Goal: Information Seeking & Learning: Learn about a topic

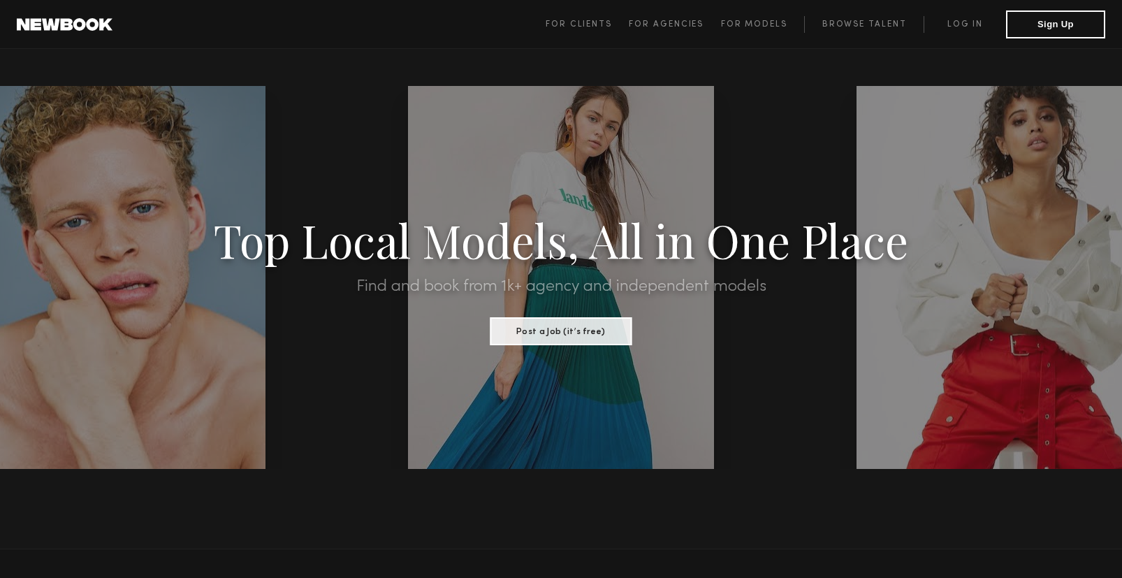
click at [339, 250] on h1 "Top Local Models, All in One Place" at bounding box center [561, 239] width 954 height 43
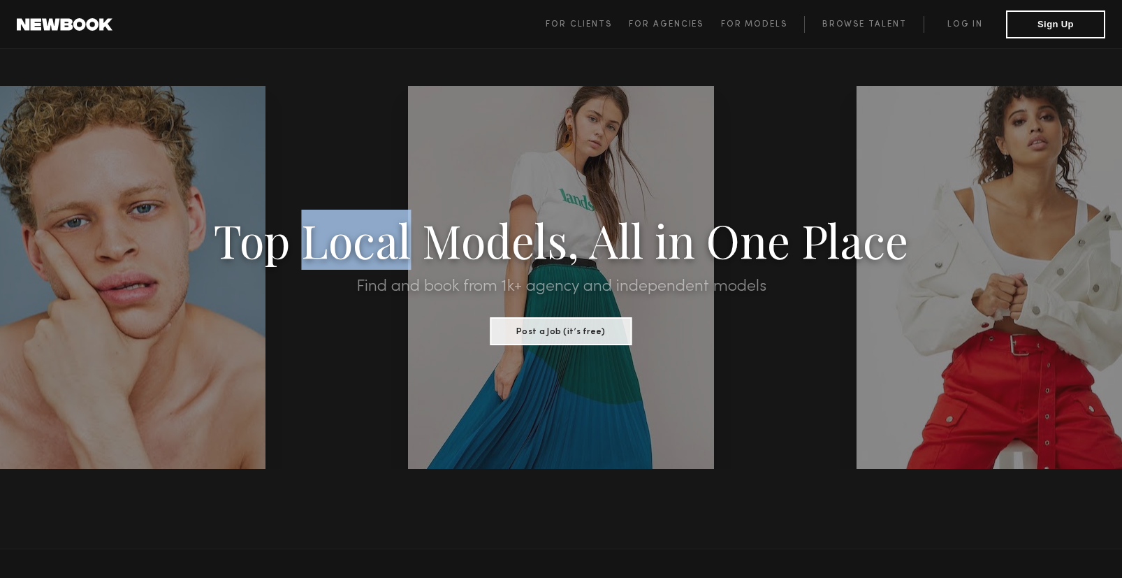
click at [339, 250] on h1 "Top Local Models, All in One Place" at bounding box center [561, 239] width 954 height 43
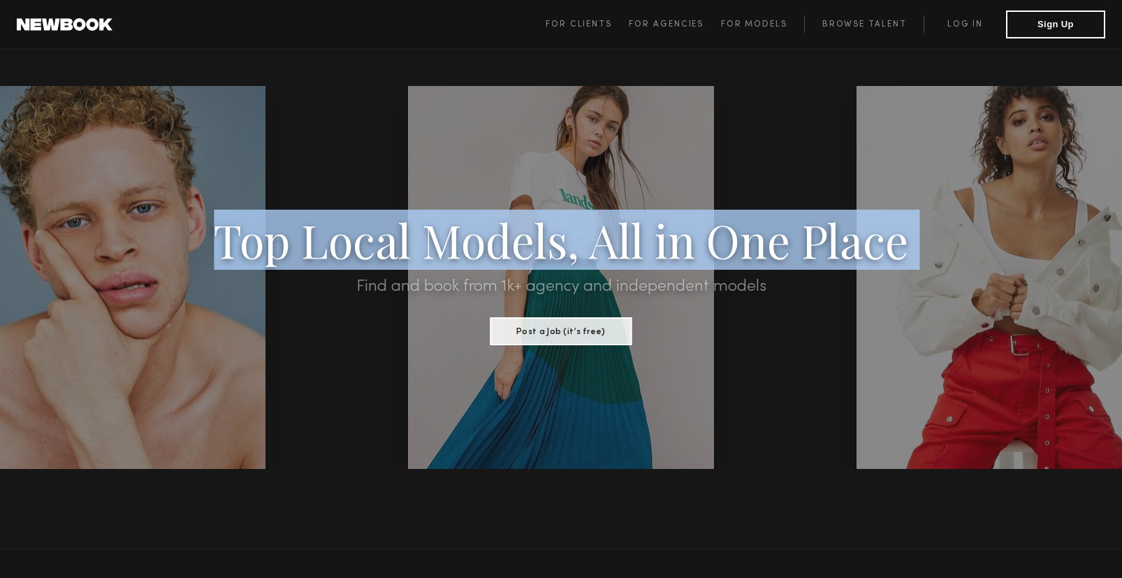
click at [339, 250] on h1 "Top Local Models, All in One Place" at bounding box center [561, 239] width 954 height 43
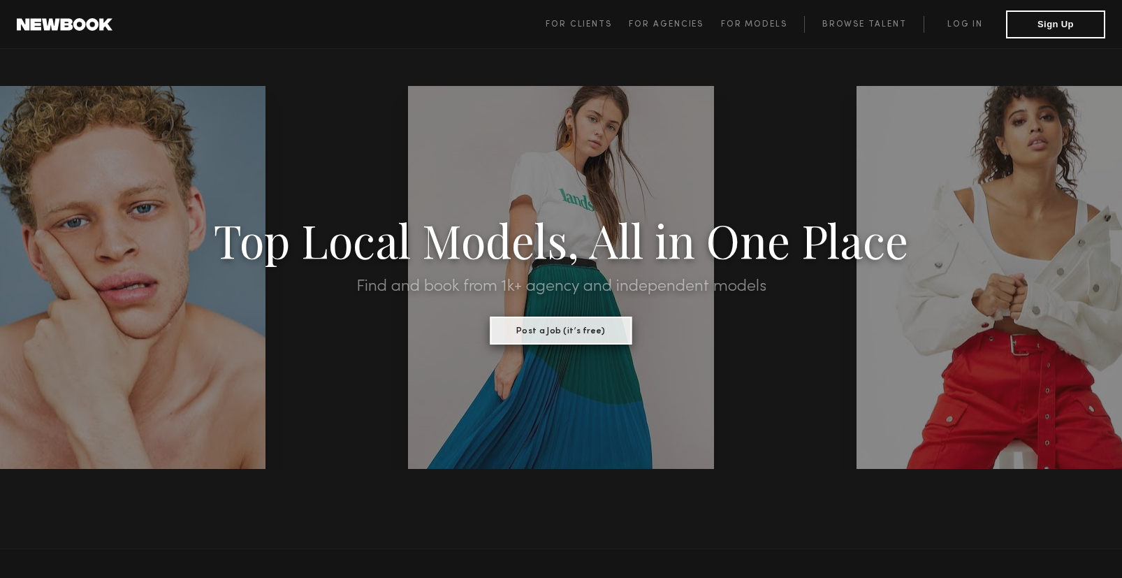
click at [561, 326] on button "Post a Job (it’s free)" at bounding box center [562, 331] width 142 height 28
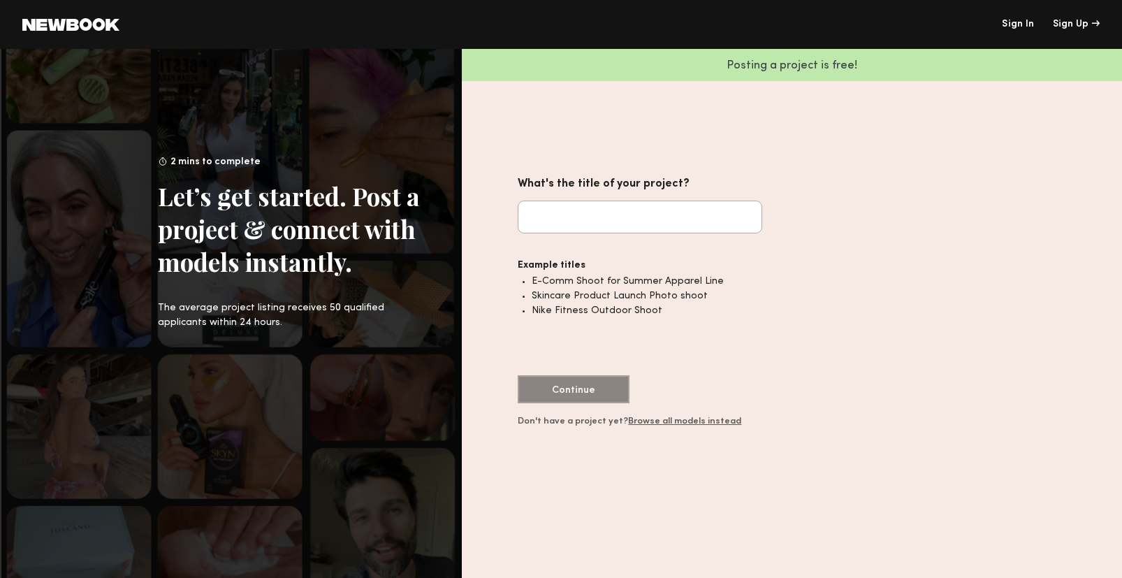
click at [558, 211] on input "What's the title of your project?" at bounding box center [640, 217] width 245 height 33
click at [584, 280] on li "E-Comm Shoot for Summer Apparel Line" at bounding box center [647, 281] width 231 height 15
click at [565, 223] on input "What's the title of your project?" at bounding box center [640, 217] width 245 height 33
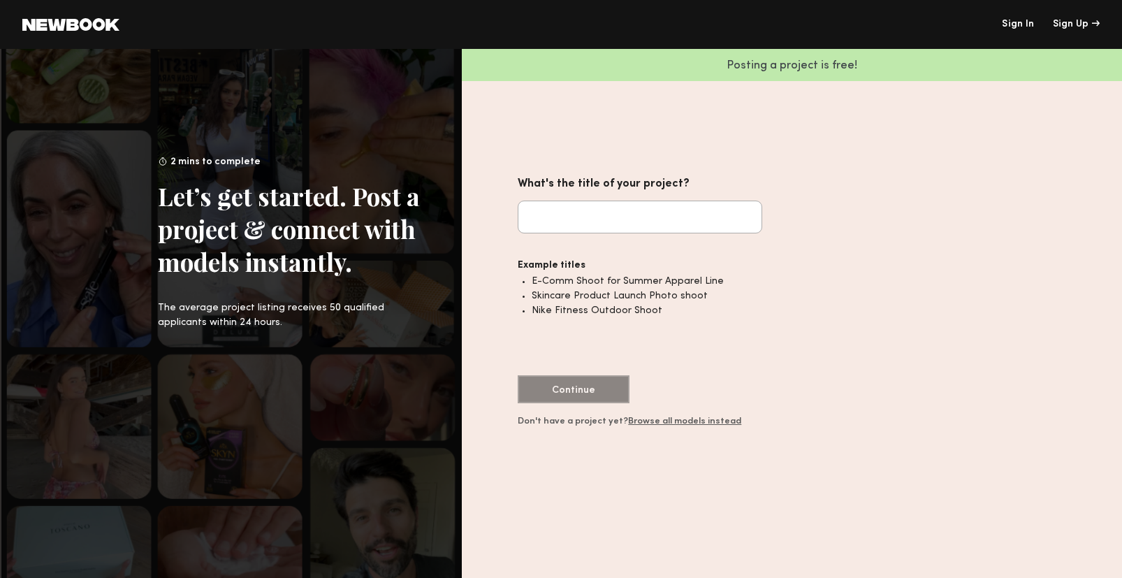
click at [520, 156] on div "Posting a project is free! What's the title of your project? Example titles E-C…" at bounding box center [792, 313] width 660 height 529
click at [87, 23] on common-icon at bounding box center [70, 24] width 97 height 13
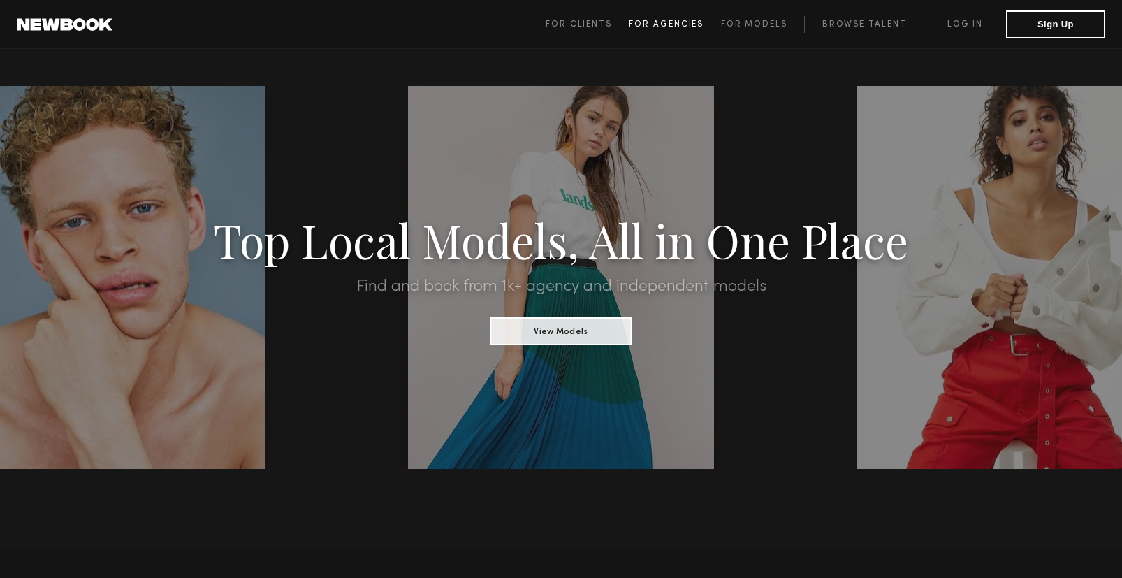
click at [679, 26] on span "For Agencies" at bounding box center [666, 24] width 75 height 8
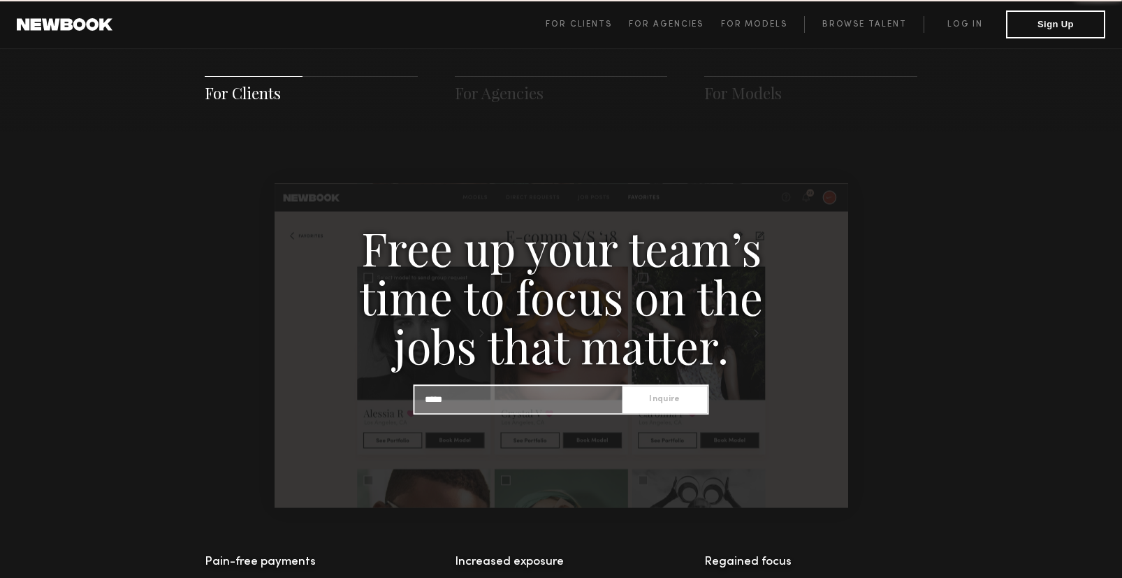
scroll to position [1346, 0]
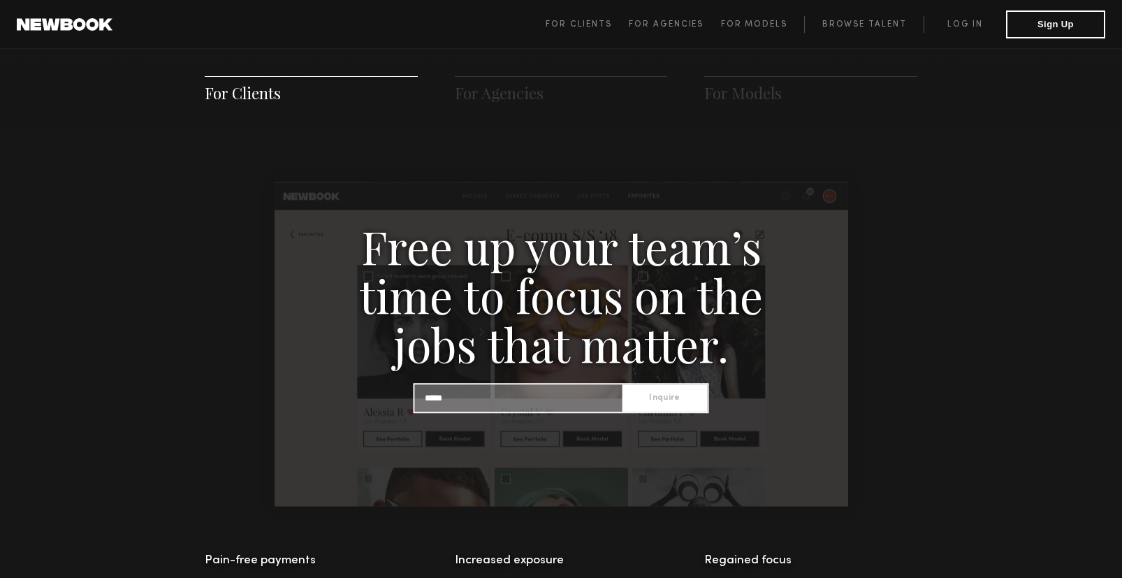
click at [751, 15] on span "For Clients For Agencies For Models Browse Talent Log in Sign Up" at bounding box center [826, 24] width 560 height 28
click at [751, 22] on span "For Models" at bounding box center [754, 24] width 66 height 8
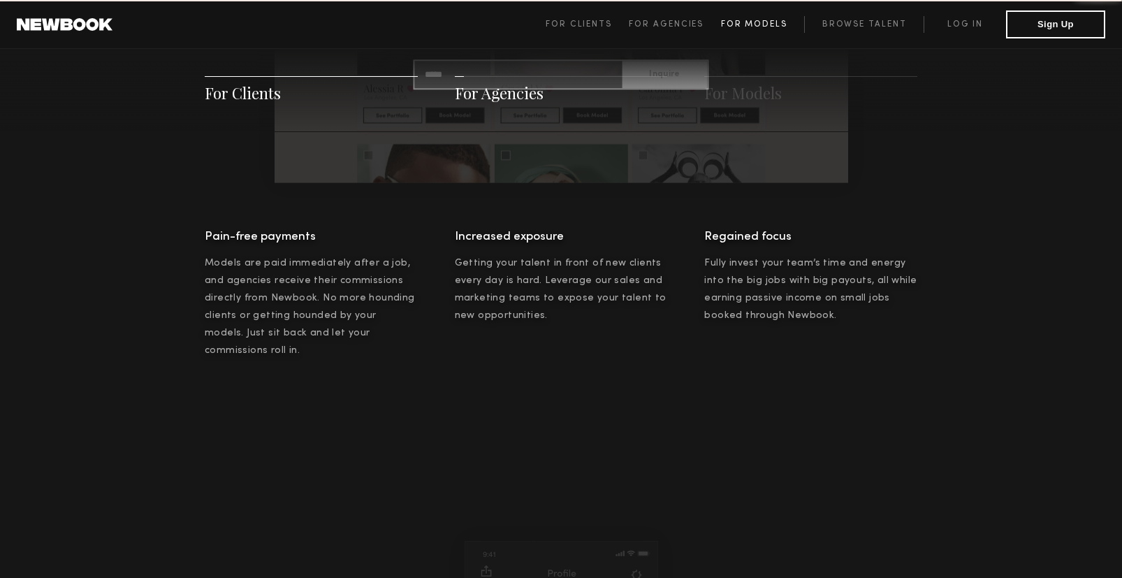
scroll to position [2011, 0]
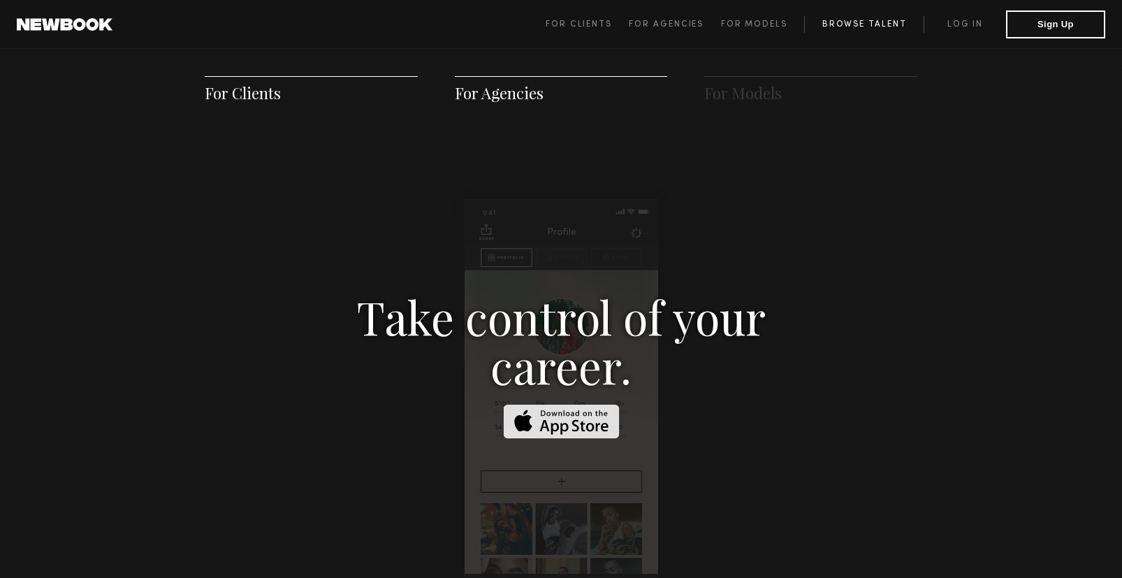
click at [858, 24] on link "Browse Talent" at bounding box center [863, 24] width 119 height 17
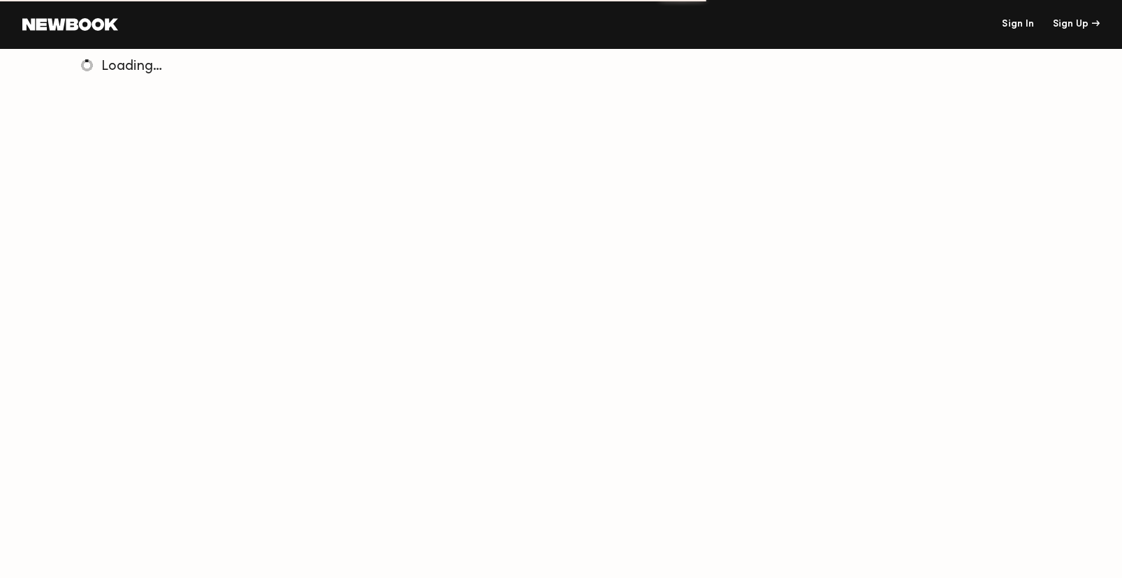
click at [126, 71] on span "Loading…" at bounding box center [131, 66] width 61 height 13
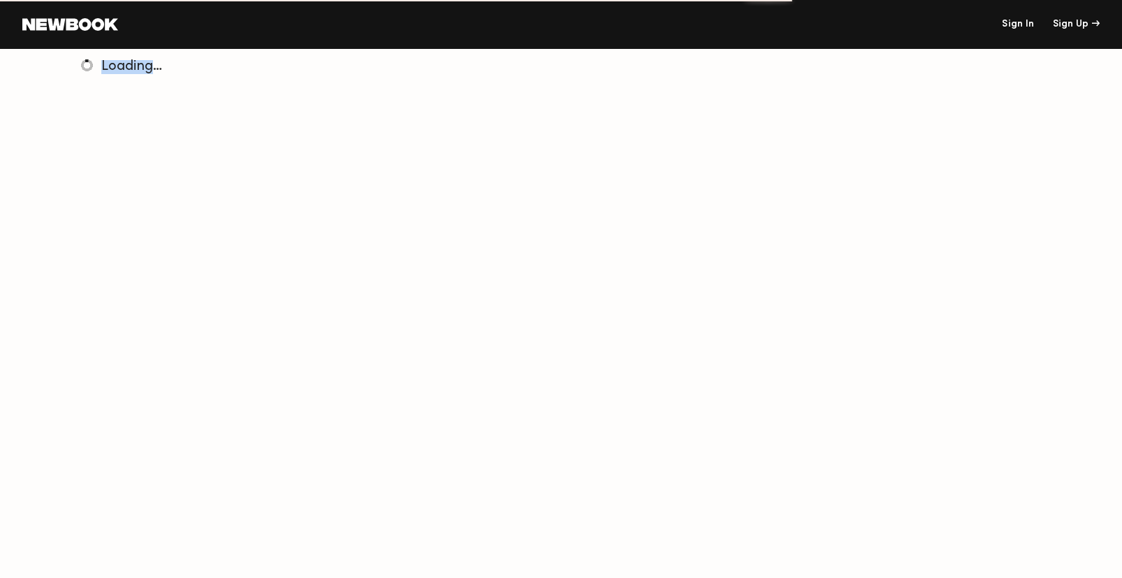
click at [126, 71] on span "Loading…" at bounding box center [131, 66] width 61 height 13
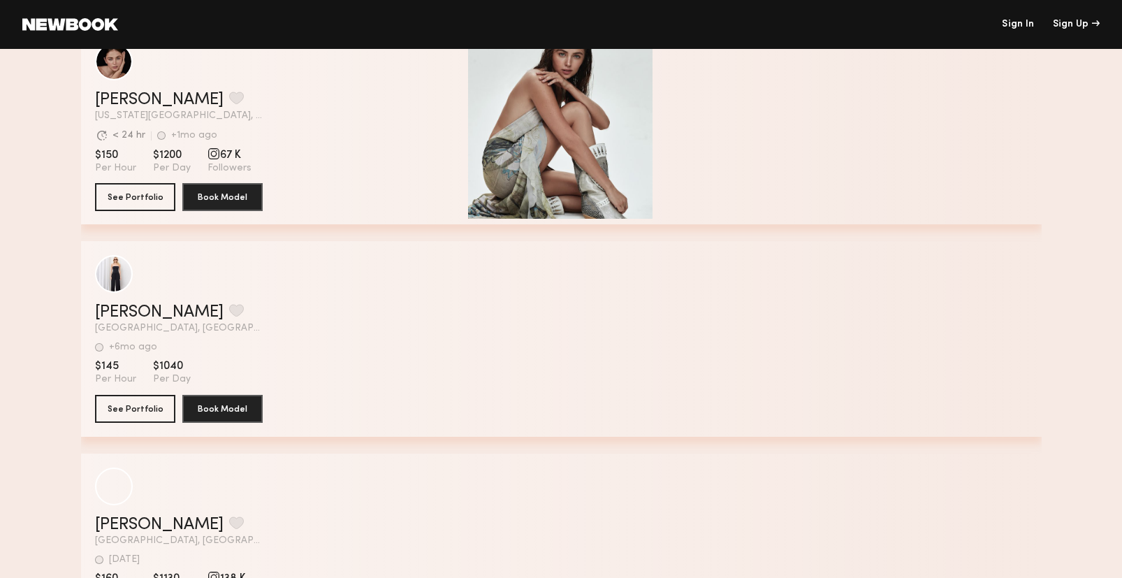
scroll to position [166, 0]
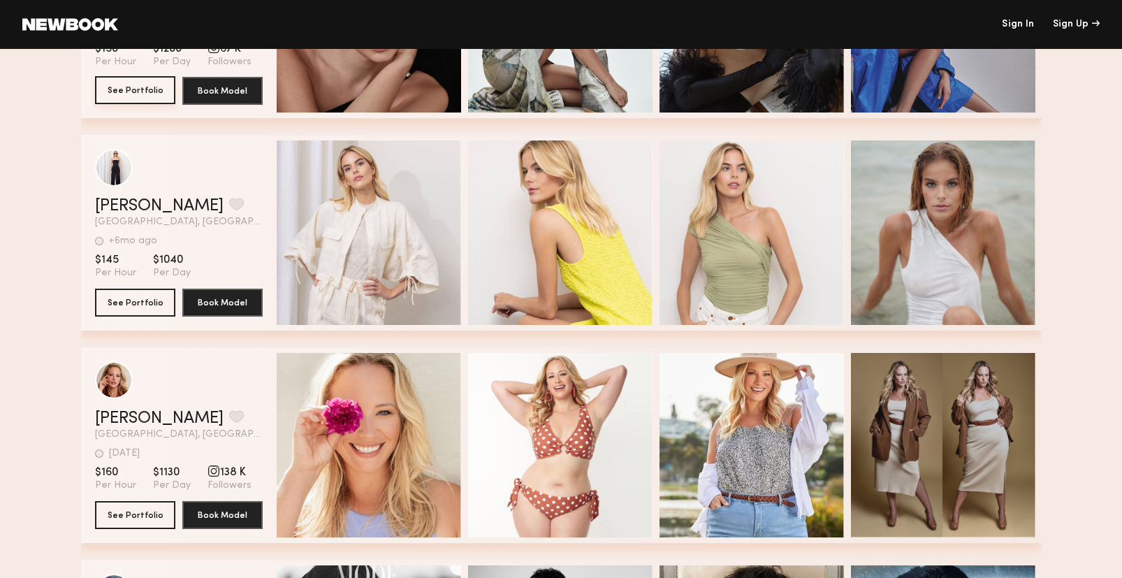
click at [132, 93] on button "See Portfolio" at bounding box center [135, 90] width 80 height 28
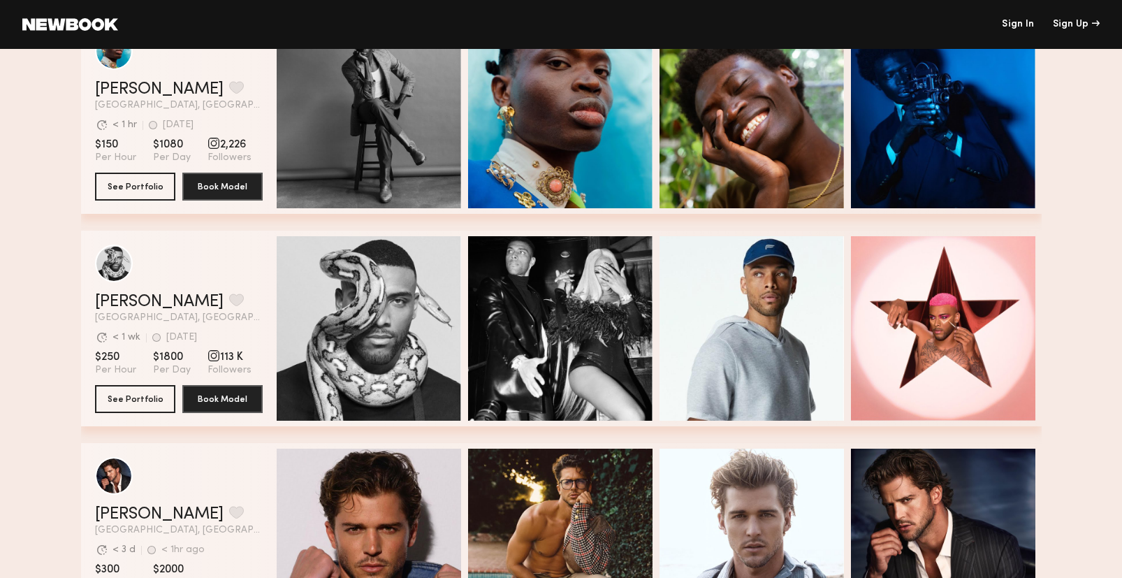
scroll to position [3262, 0]
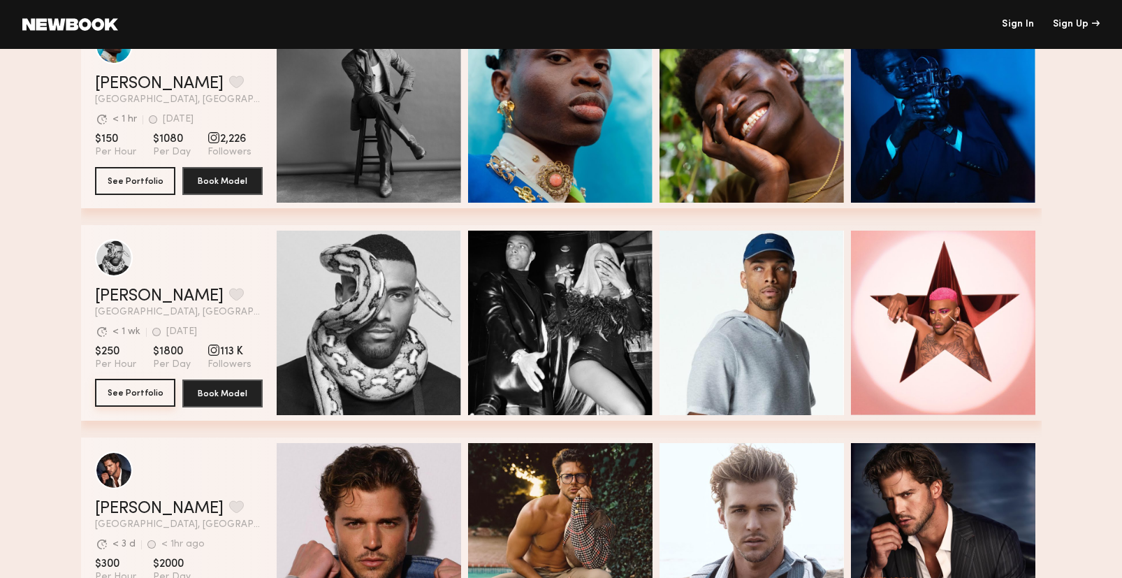
click at [128, 384] on button "See Portfolio" at bounding box center [135, 393] width 80 height 28
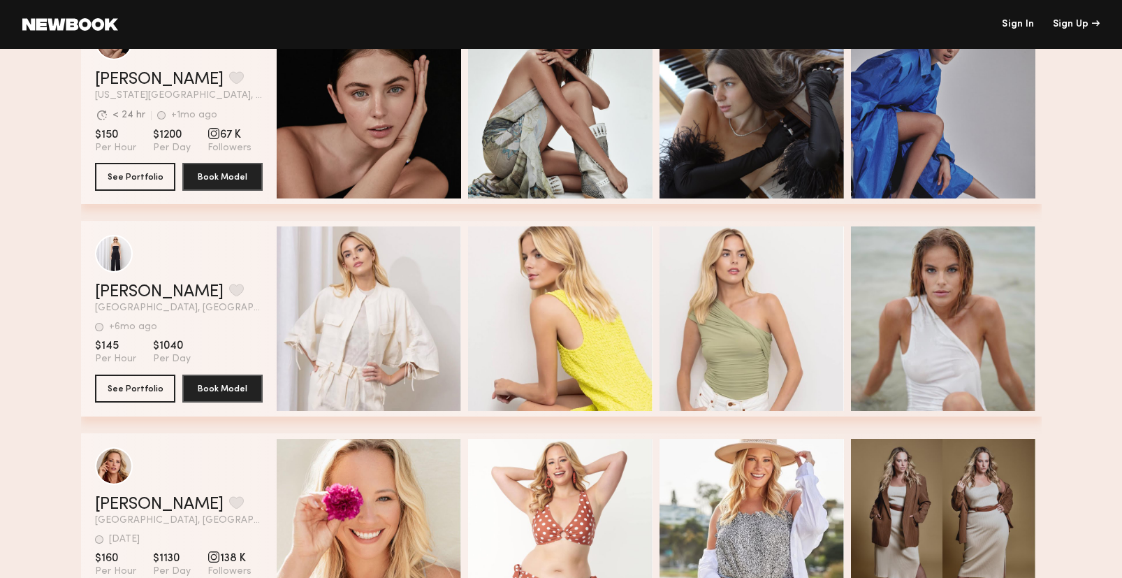
scroll to position [0, 0]
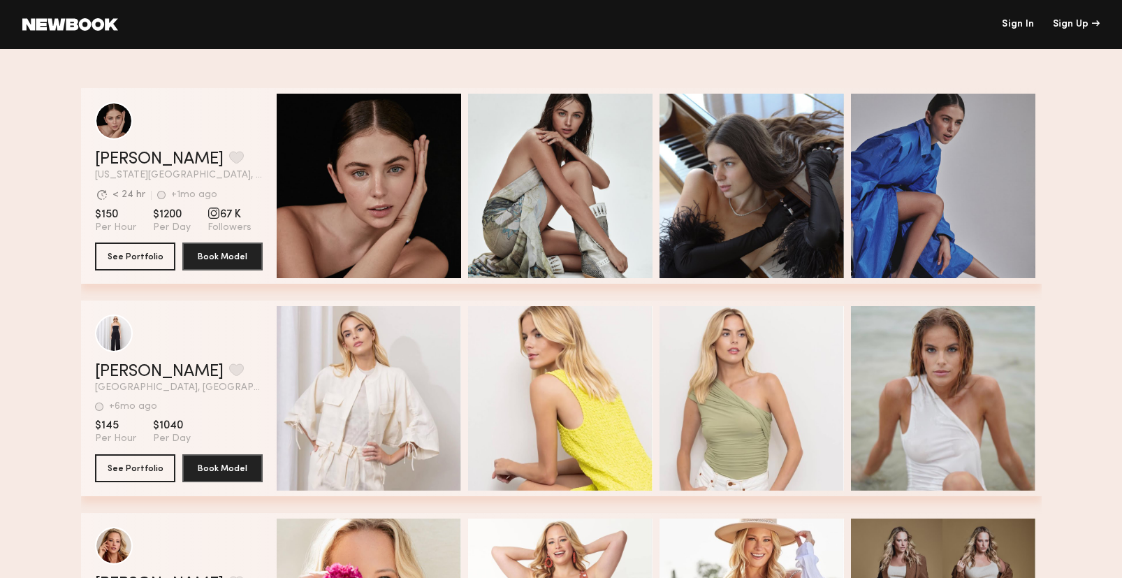
click at [60, 13] on header "Sign In Sign Up" at bounding box center [561, 24] width 1122 height 49
click at [60, 19] on link at bounding box center [70, 24] width 96 height 13
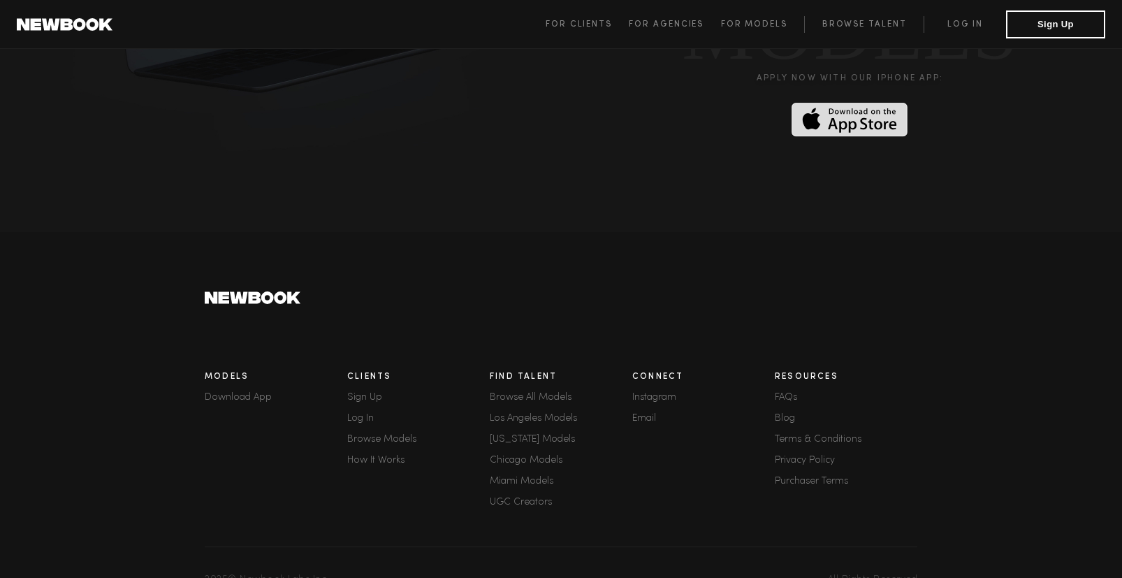
scroll to position [3804, 0]
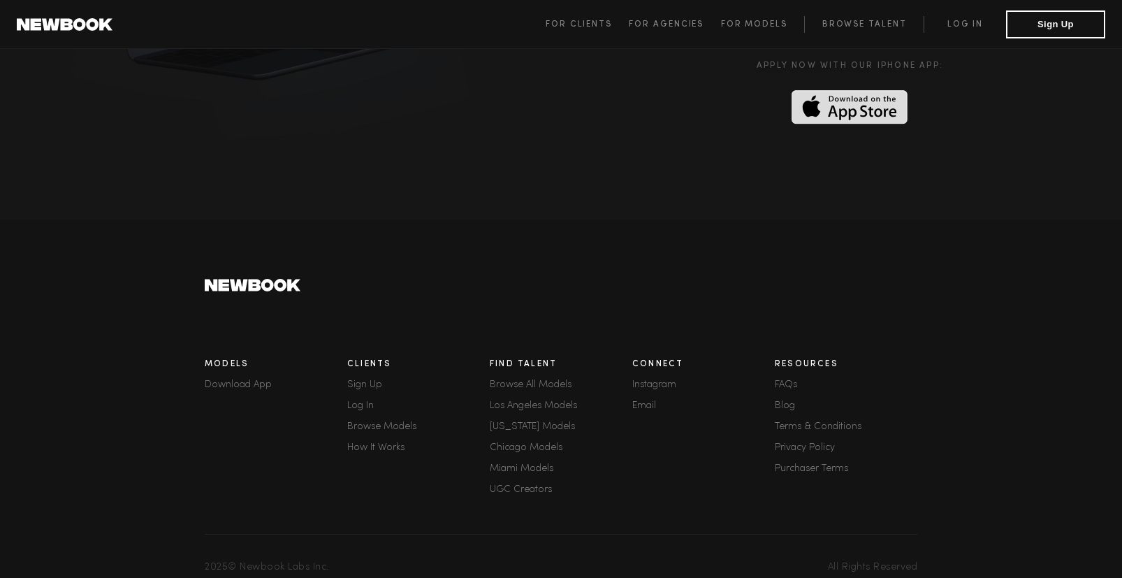
click at [528, 380] on link "Browse All Models" at bounding box center [561, 385] width 143 height 10
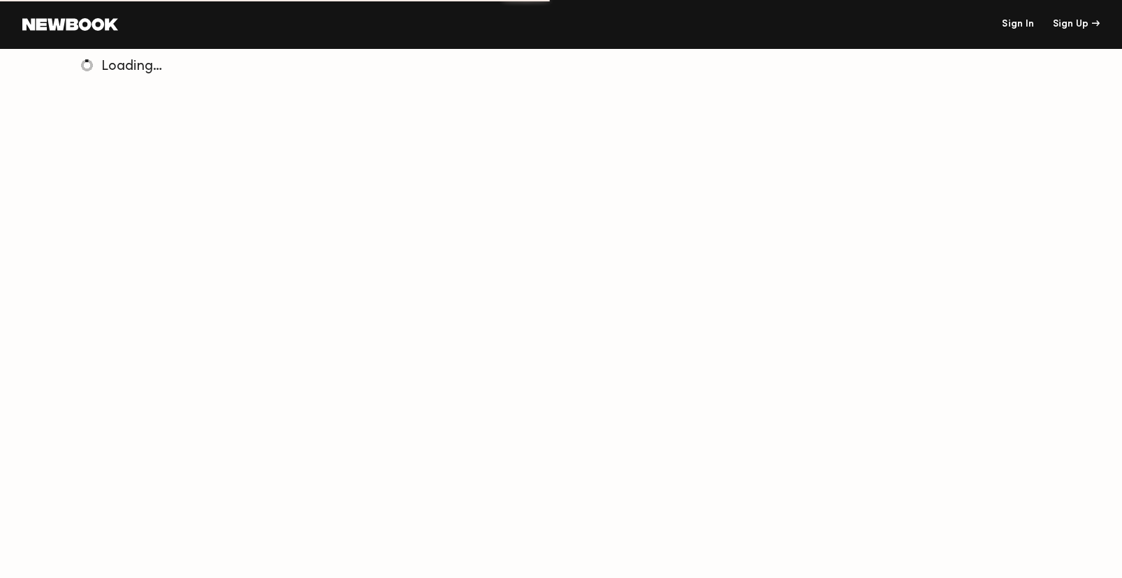
click at [109, 64] on span "Loading…" at bounding box center [131, 66] width 61 height 13
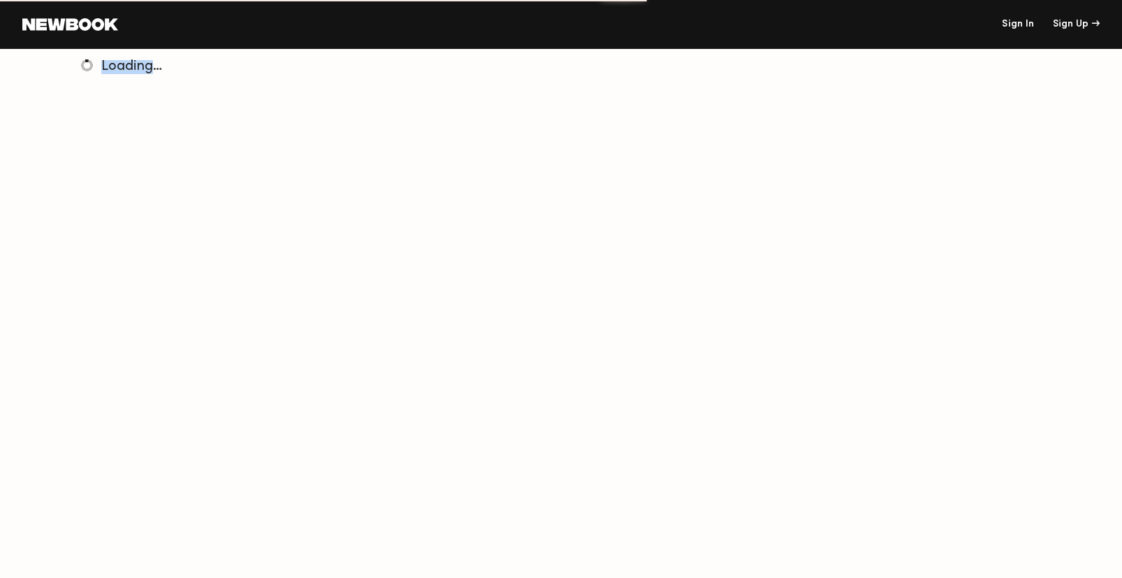
click at [109, 64] on span "Loading…" at bounding box center [131, 66] width 61 height 13
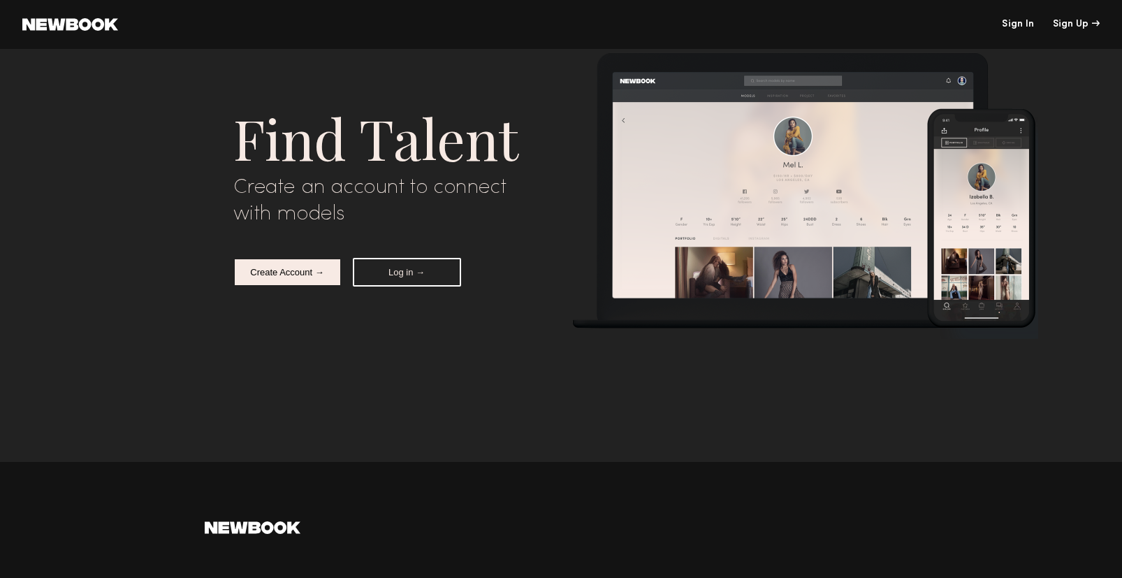
scroll to position [5699, 0]
click at [152, 242] on nb-create-account-notice "Find Talent Create an account to connect with models Create Account → Log in → …" at bounding box center [561, 289] width 1122 height 578
click at [82, 26] on link at bounding box center [70, 24] width 96 height 13
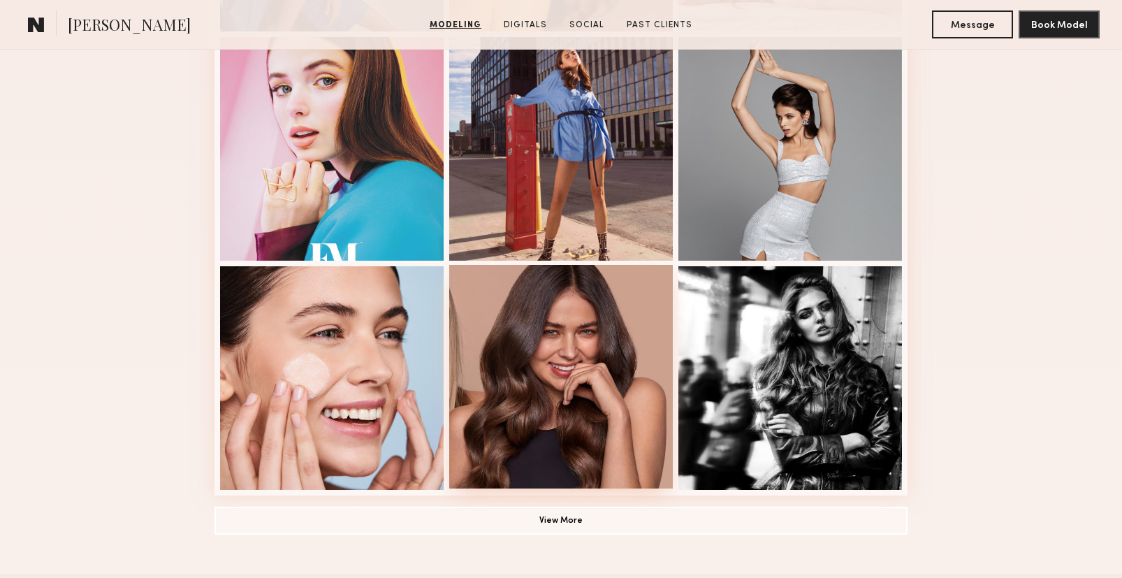
scroll to position [703, 0]
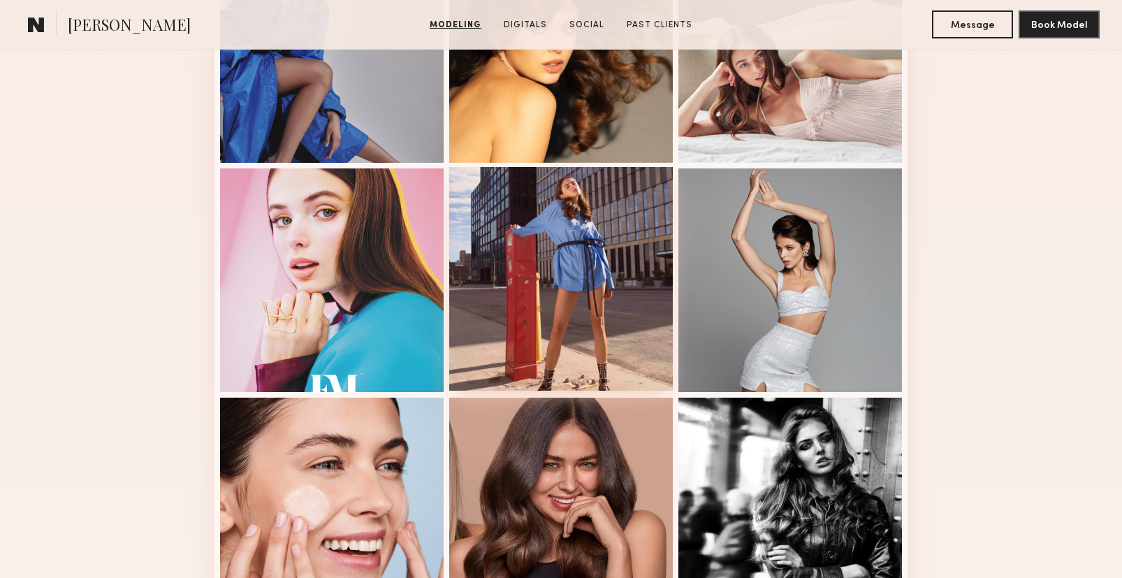
click at [572, 233] on div at bounding box center [561, 279] width 224 height 224
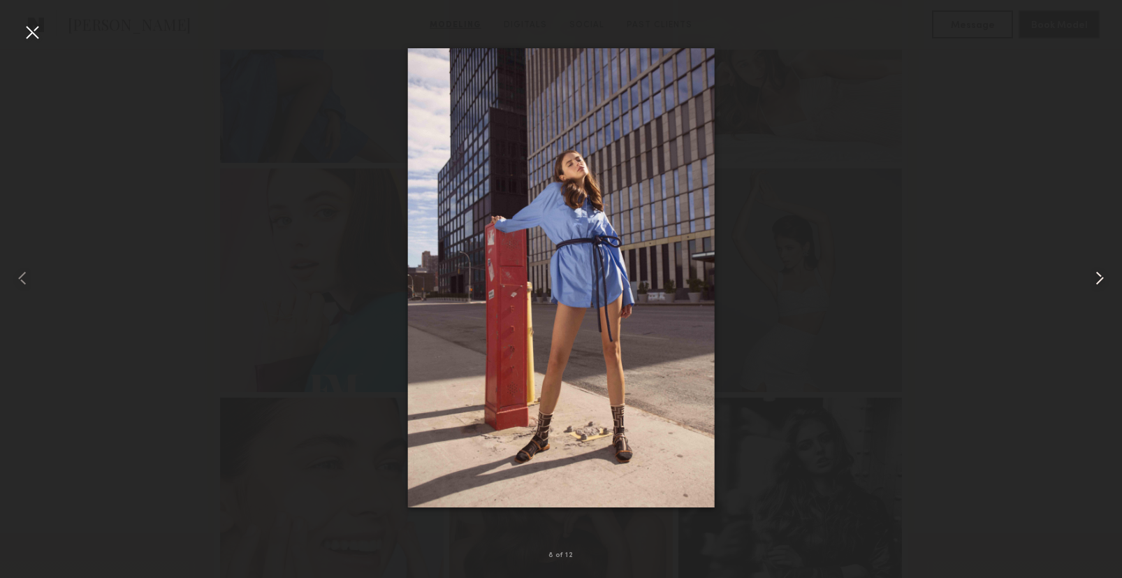
click at [1104, 273] on common-icon at bounding box center [1100, 278] width 22 height 22
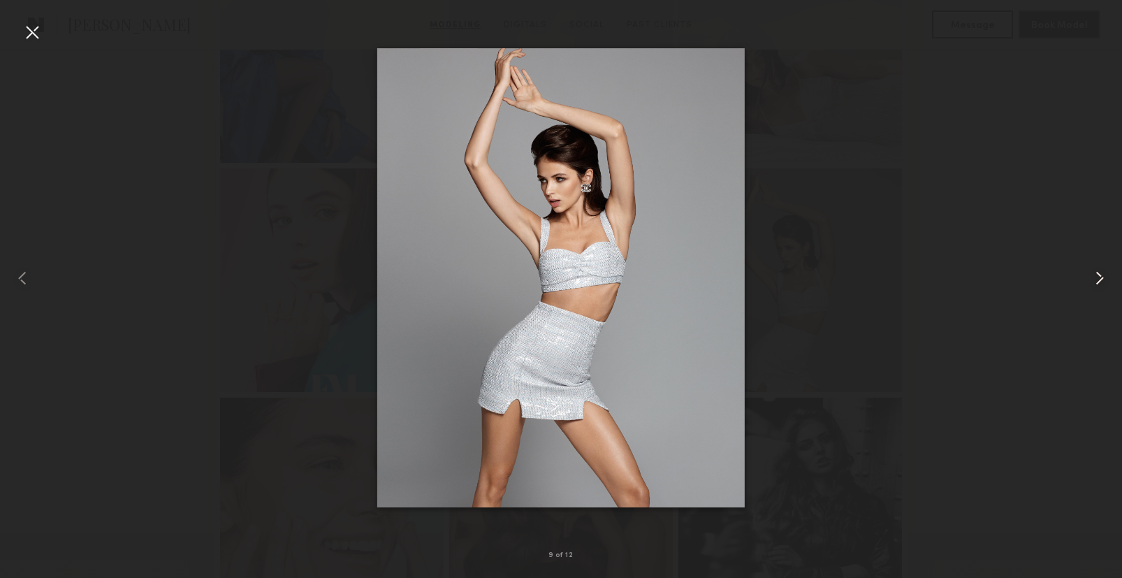
click at [1104, 273] on common-icon at bounding box center [1100, 278] width 22 height 22
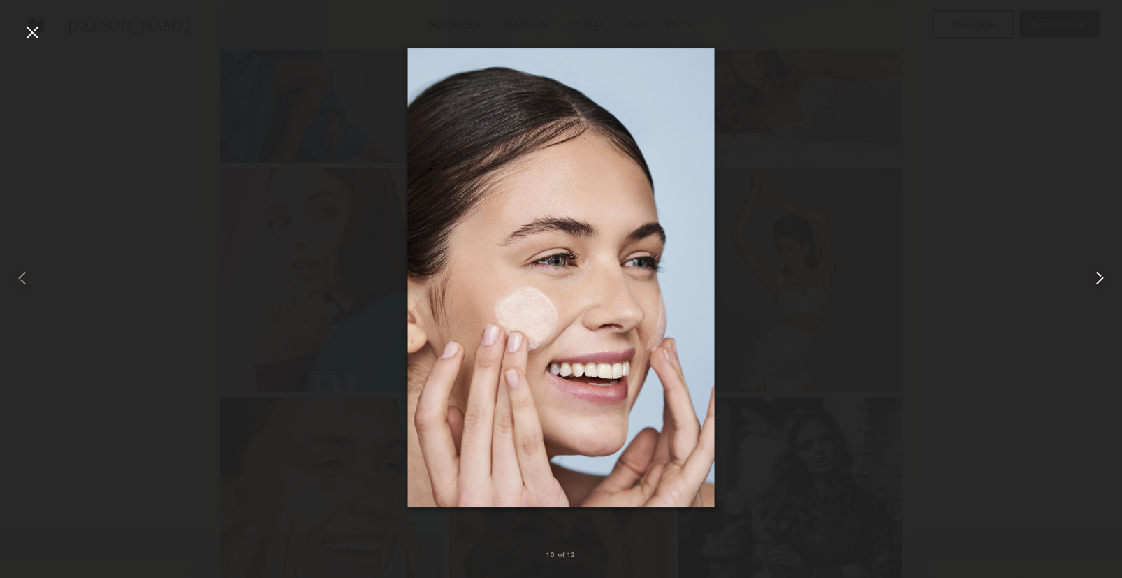
click at [1104, 273] on common-icon at bounding box center [1100, 278] width 22 height 22
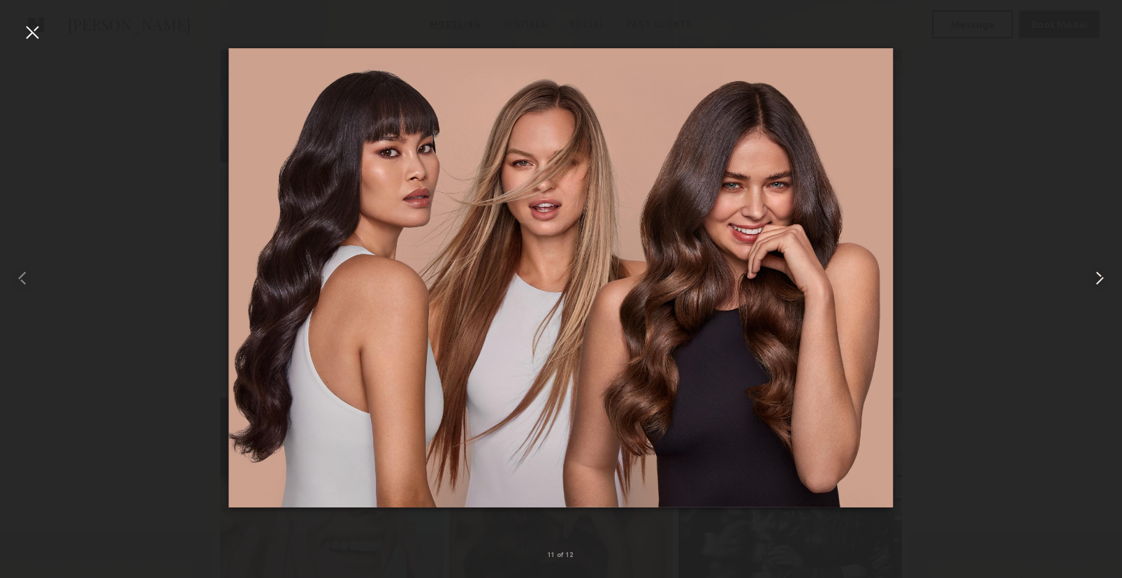
click at [1104, 273] on common-icon at bounding box center [1100, 278] width 22 height 22
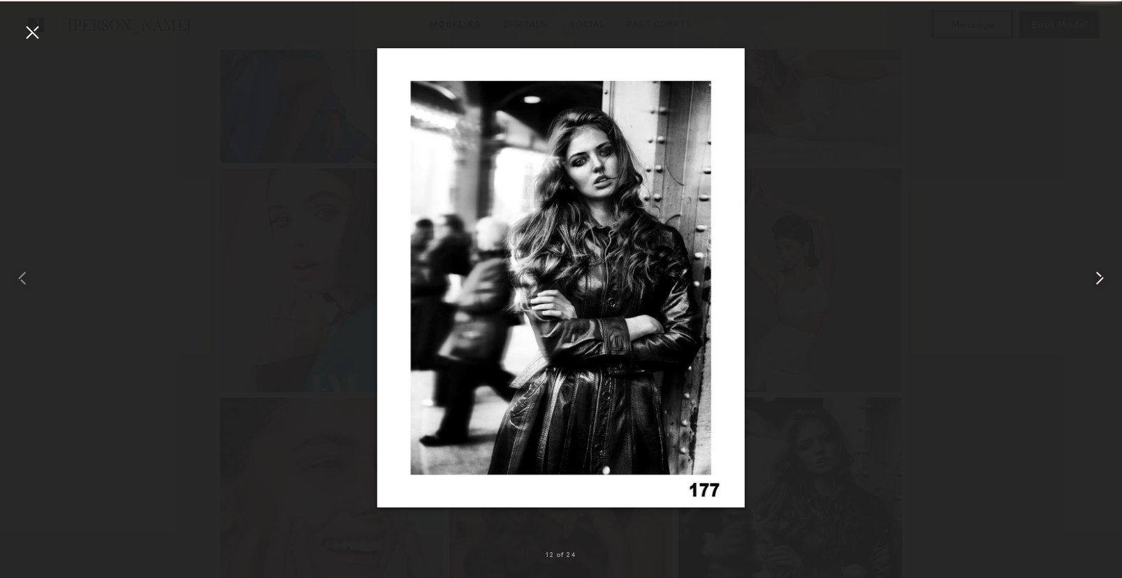
click at [1104, 273] on common-icon at bounding box center [1100, 278] width 22 height 22
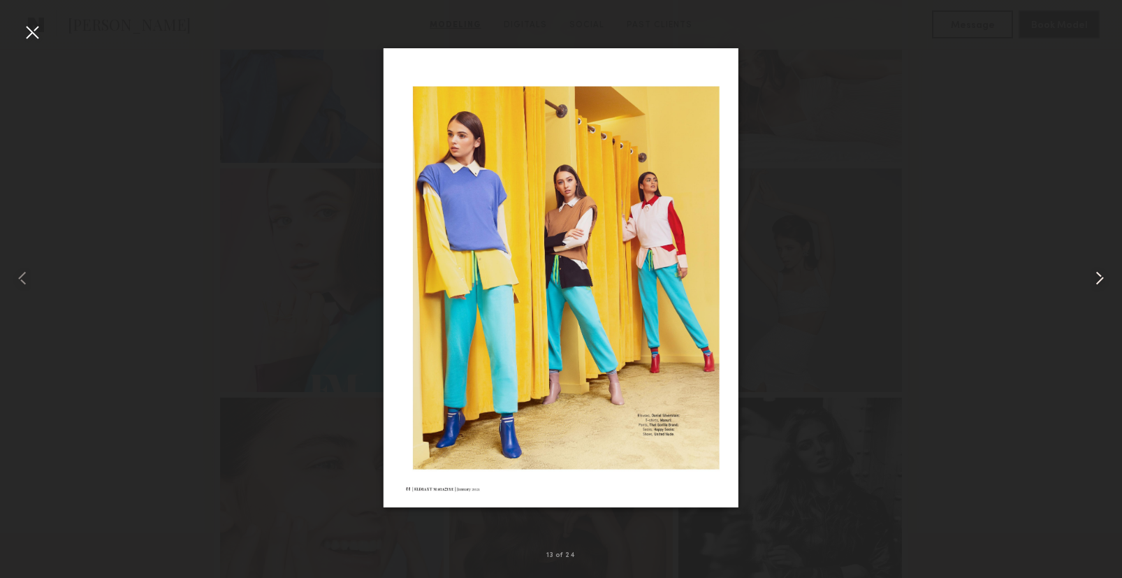
click at [1103, 278] on common-icon at bounding box center [1100, 278] width 22 height 22
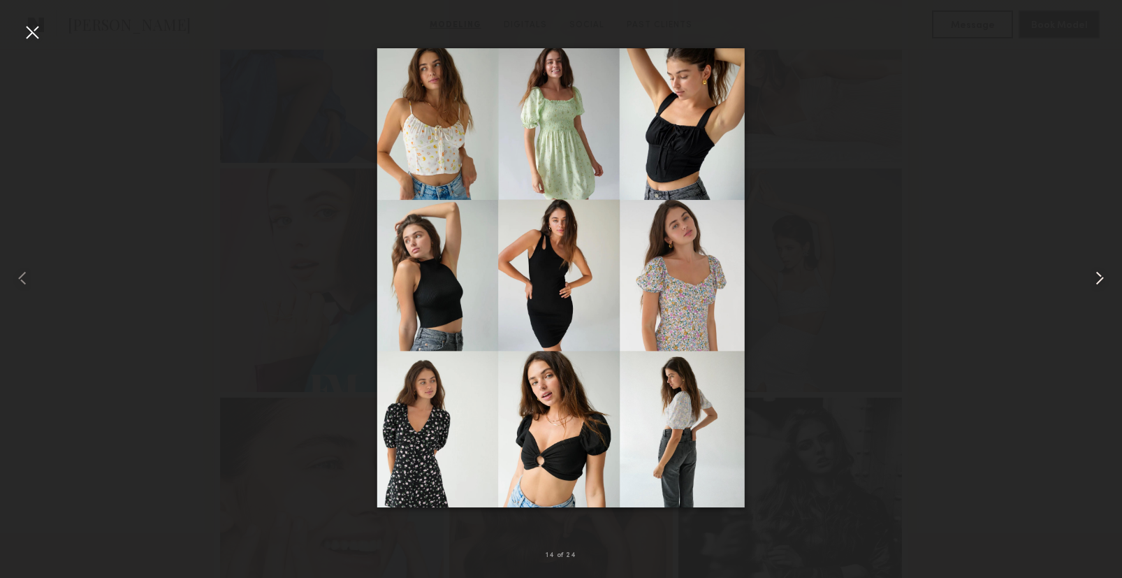
click at [1103, 278] on common-icon at bounding box center [1100, 278] width 22 height 22
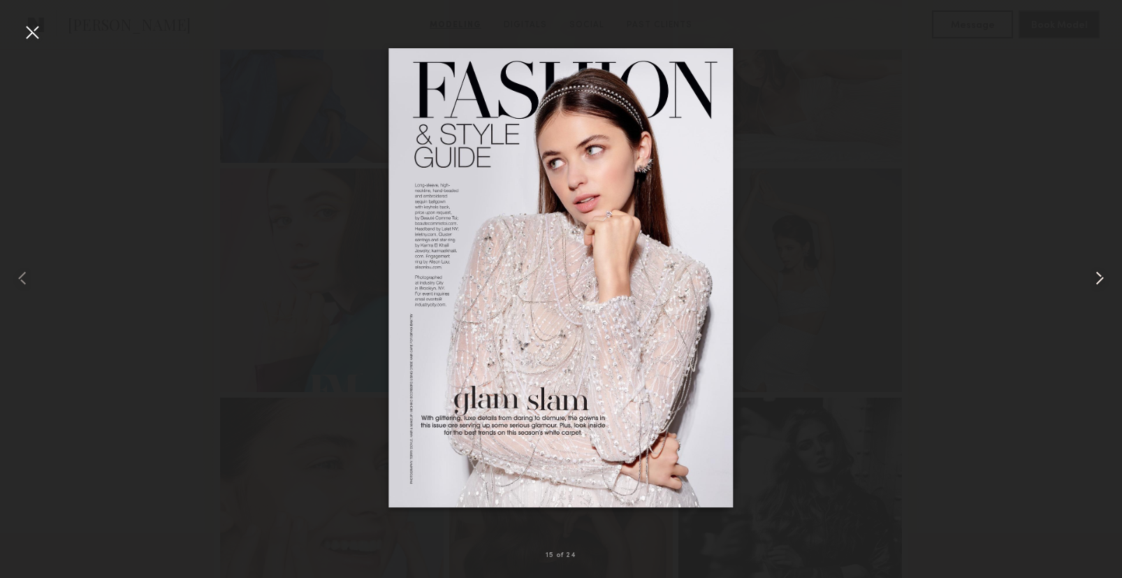
click at [1103, 278] on common-icon at bounding box center [1100, 278] width 22 height 22
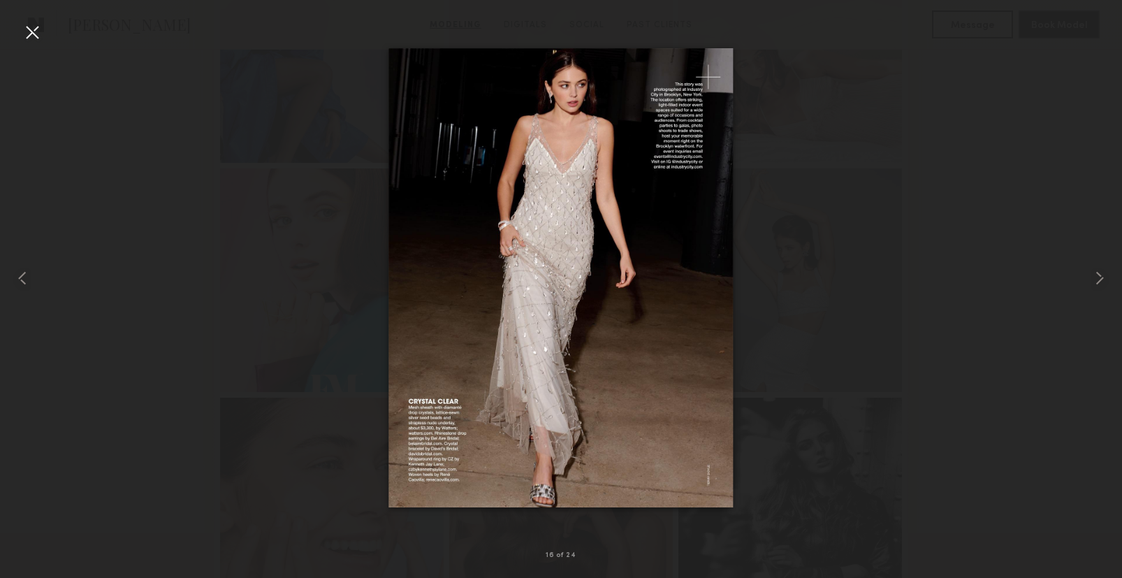
click at [32, 31] on div at bounding box center [32, 32] width 22 height 22
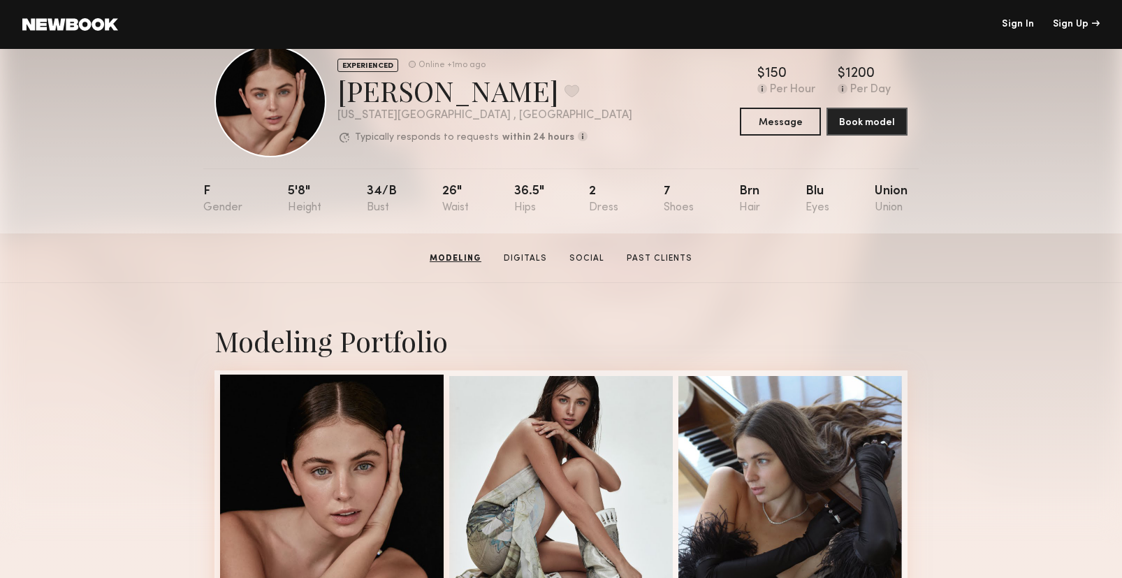
scroll to position [0, 0]
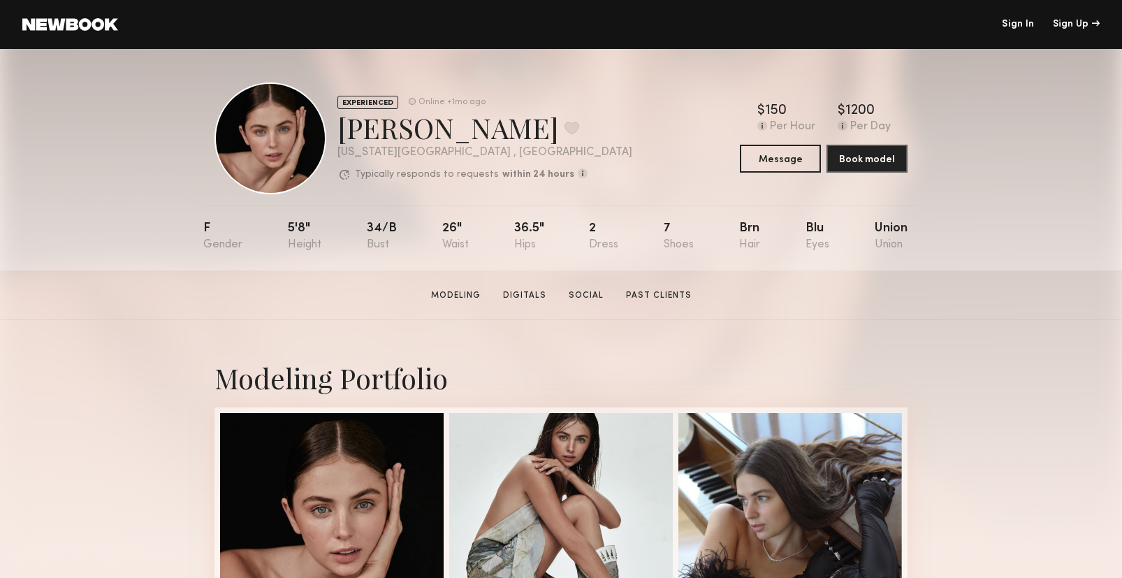
click at [375, 232] on div "34/b" at bounding box center [382, 236] width 30 height 29
click at [298, 242] on div "5'8"" at bounding box center [305, 236] width 34 height 29
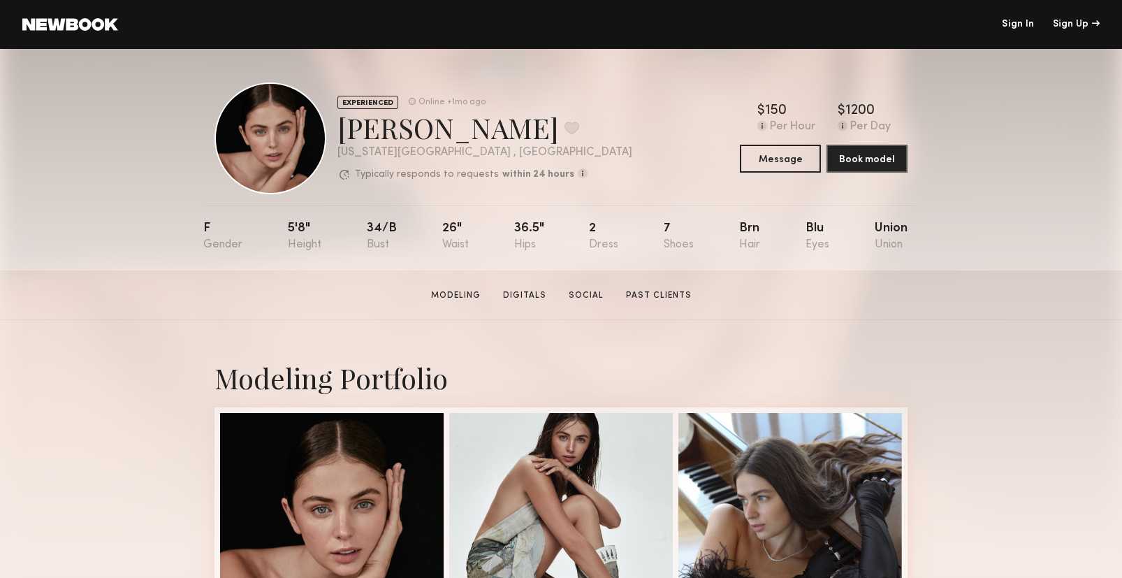
click at [217, 238] on div "F" at bounding box center [222, 236] width 39 height 29
click at [747, 227] on div "Brn" at bounding box center [749, 236] width 21 height 29
click at [813, 226] on div "Blu" at bounding box center [818, 236] width 24 height 29
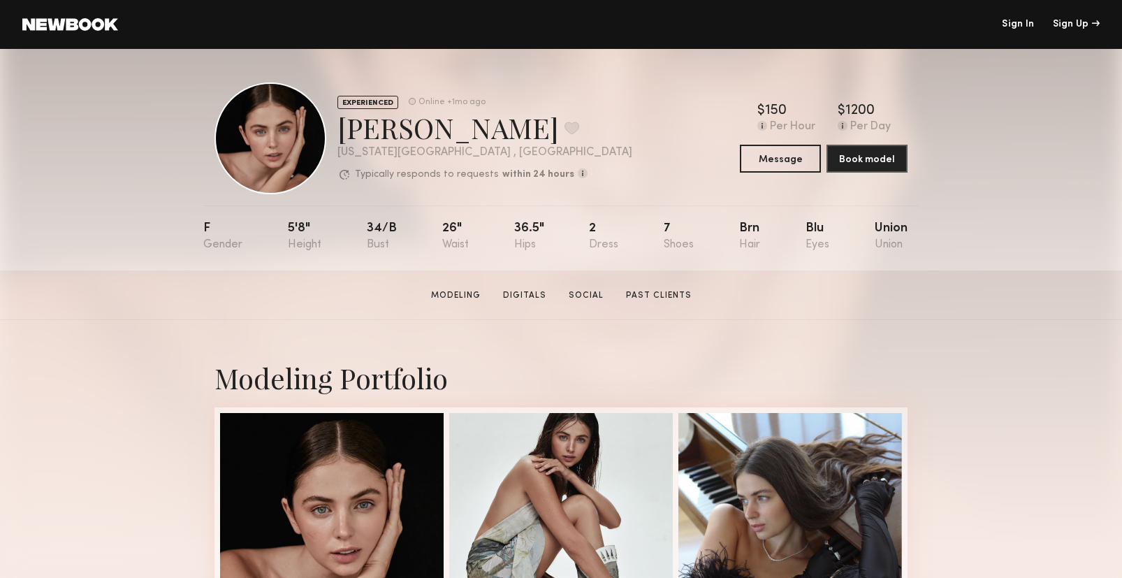
click at [813, 226] on div "Blu" at bounding box center [818, 236] width 24 height 29
click at [881, 226] on div "Union" at bounding box center [891, 236] width 33 height 29
click at [881, 240] on div "Union" at bounding box center [891, 236] width 33 height 29
